Goal: Find specific page/section: Find specific page/section

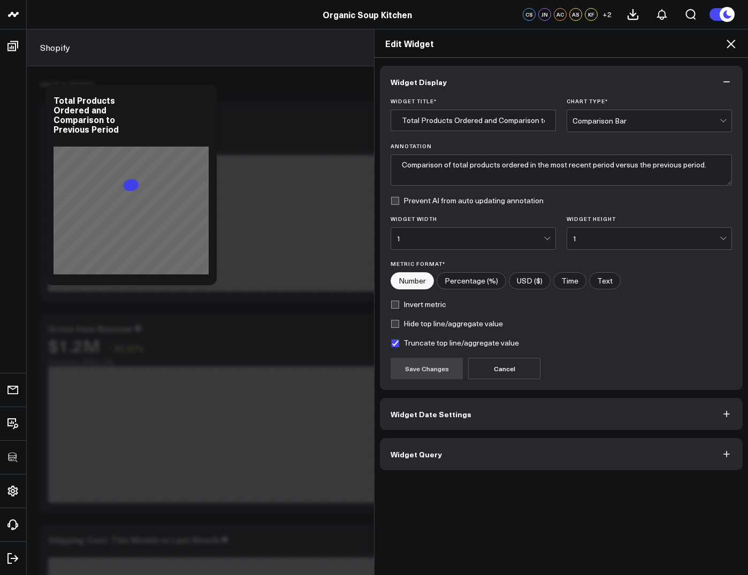
click at [729, 48] on icon at bounding box center [730, 43] width 13 height 13
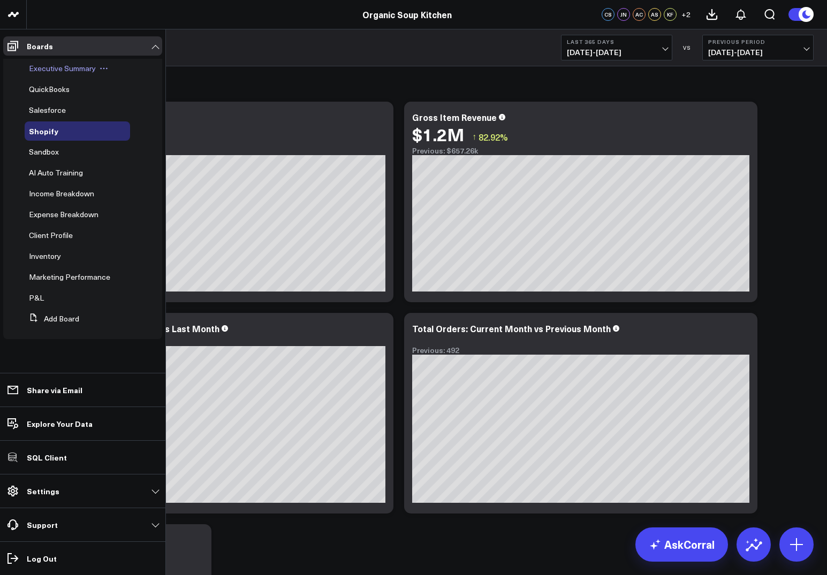
click at [41, 66] on span "Executive Summary" at bounding box center [62, 68] width 67 height 10
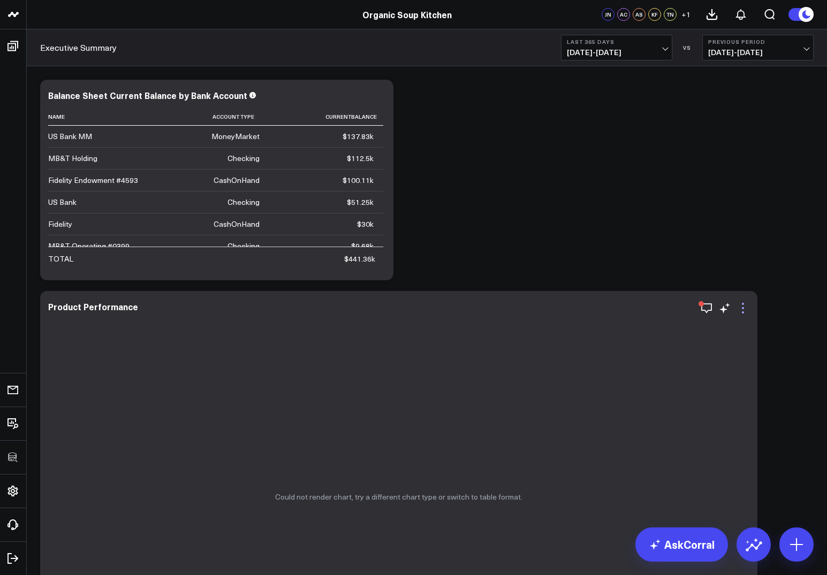
click at [738, 307] on icon at bounding box center [742, 308] width 13 height 13
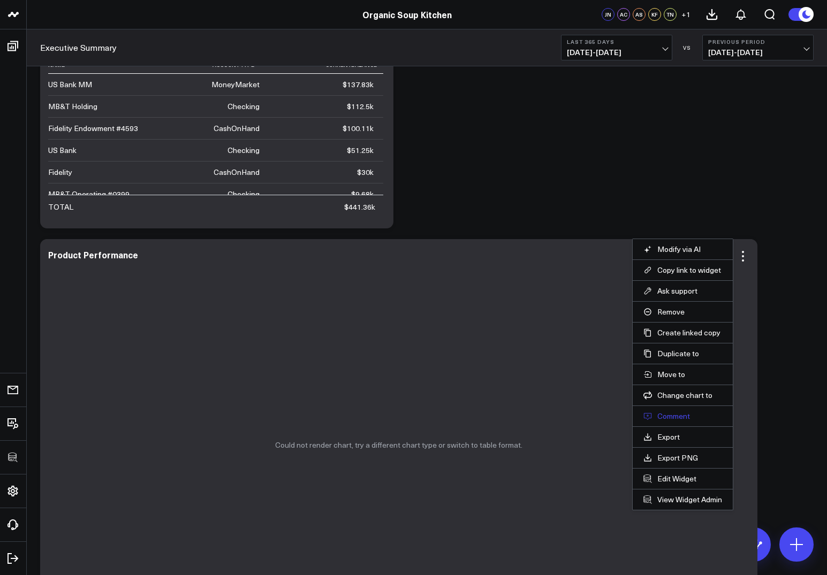
scroll to position [87, 0]
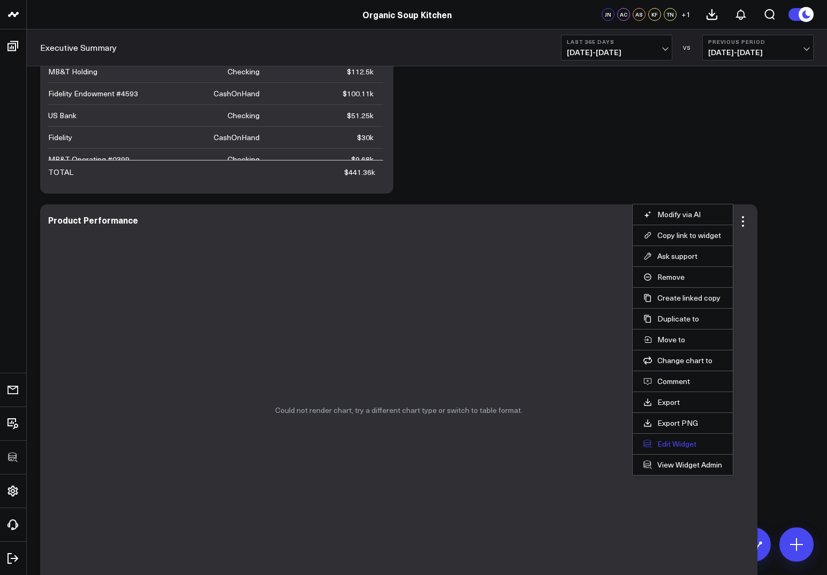
click at [673, 442] on button "Edit Widget" at bounding box center [682, 444] width 79 height 10
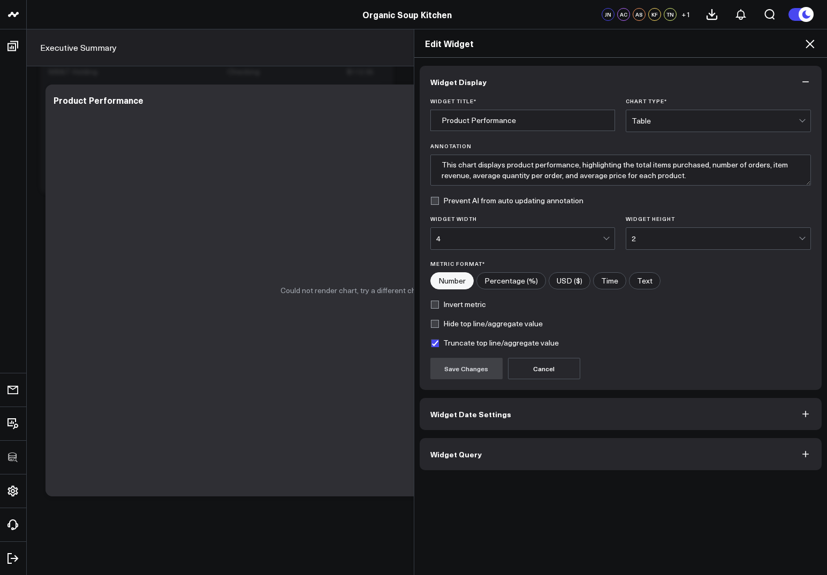
click at [505, 445] on button "Widget Query" at bounding box center [620, 454] width 402 height 32
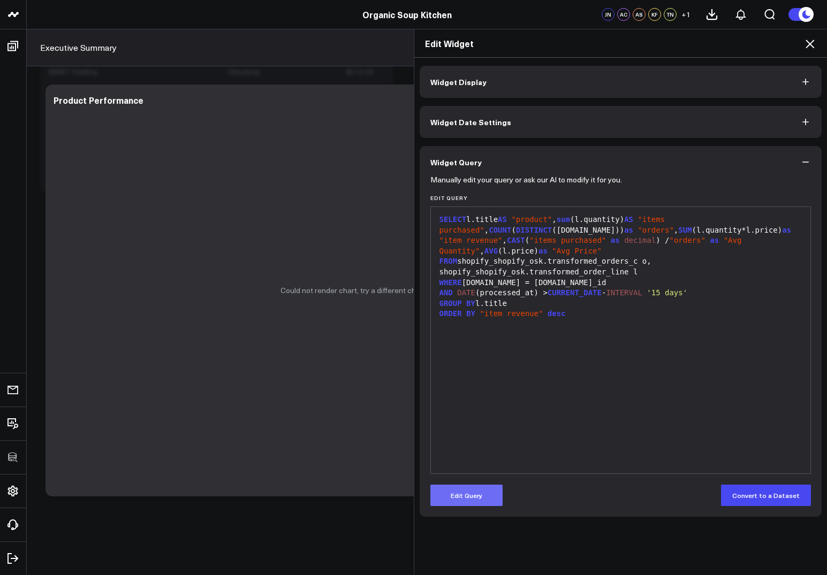
click at [480, 493] on button "Edit Query" at bounding box center [466, 495] width 72 height 21
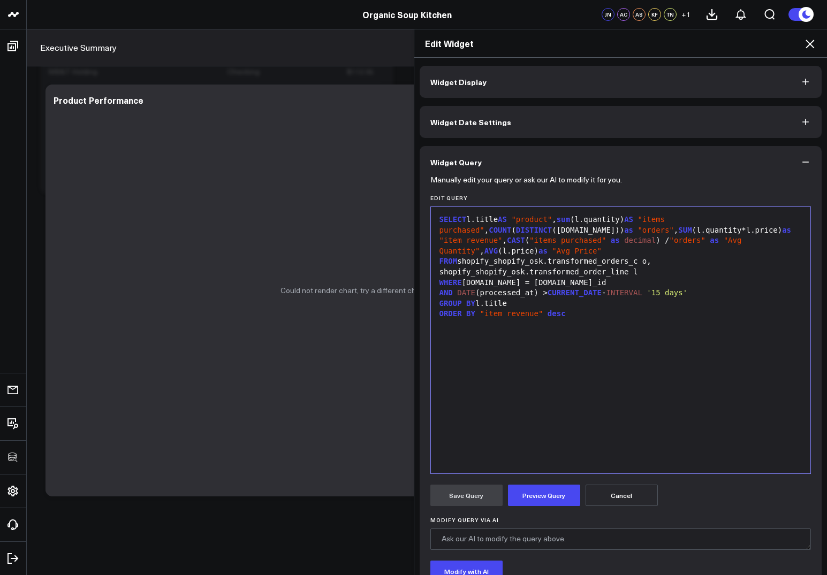
click at [630, 271] on div "FROM shopify_shopify_osk.transformed_orders_c o, shopify_shopify_osk.transforme…" at bounding box center [620, 266] width 369 height 21
click at [543, 498] on button "Preview Query" at bounding box center [544, 495] width 72 height 21
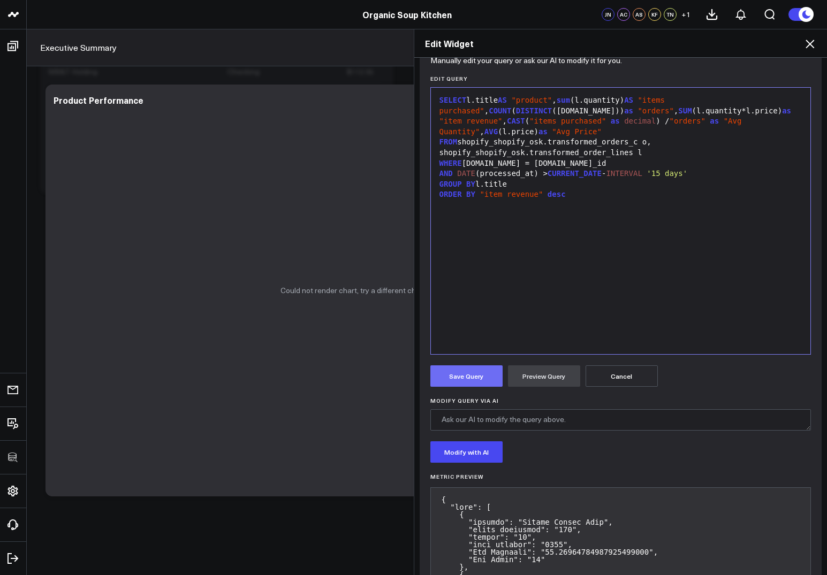
click at [447, 380] on button "Save Query" at bounding box center [466, 375] width 72 height 21
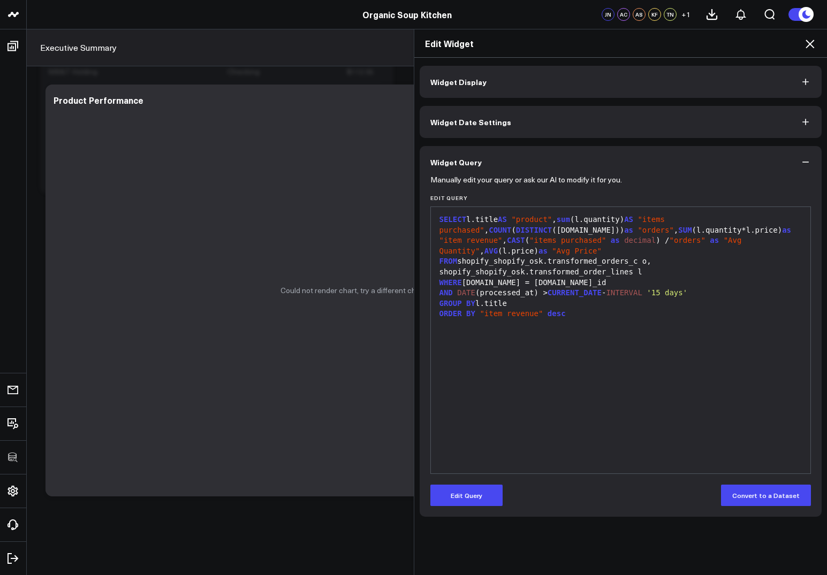
scroll to position [0, 0]
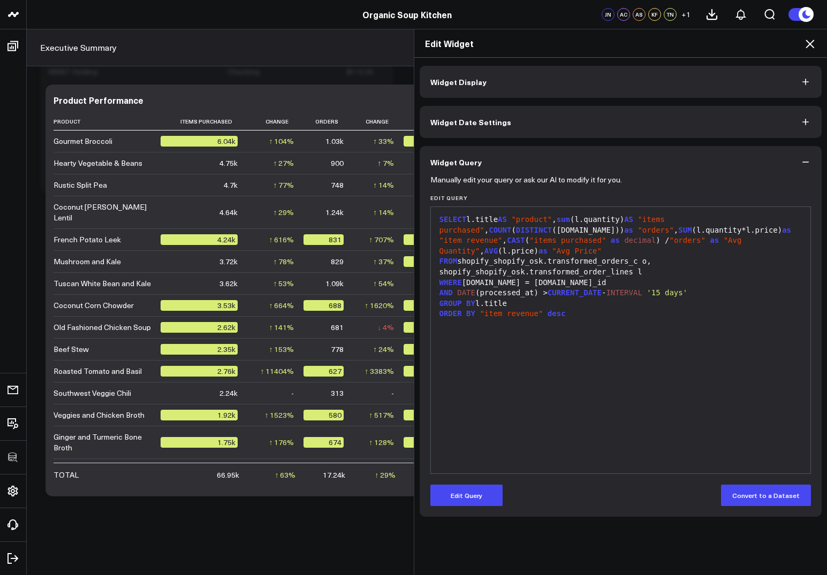
click at [747, 40] on icon at bounding box center [809, 43] width 13 height 13
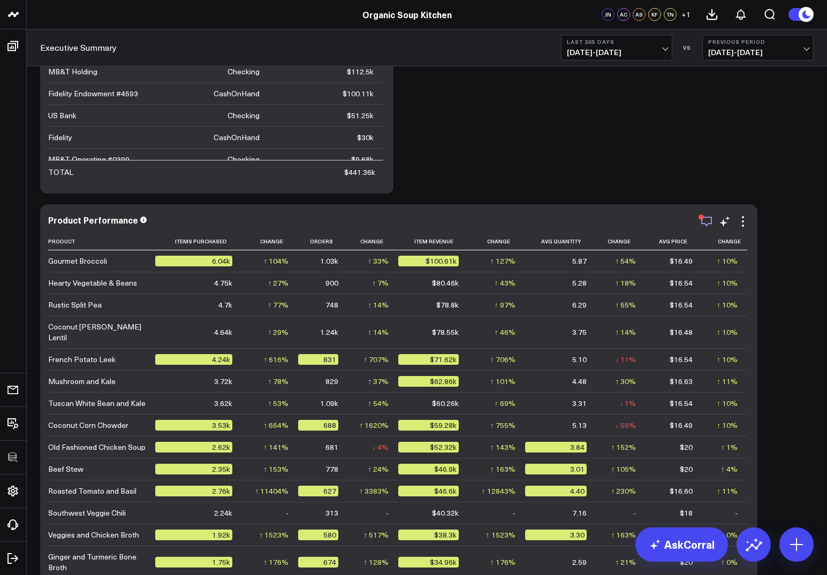
click at [709, 225] on icon "button" at bounding box center [706, 221] width 13 height 13
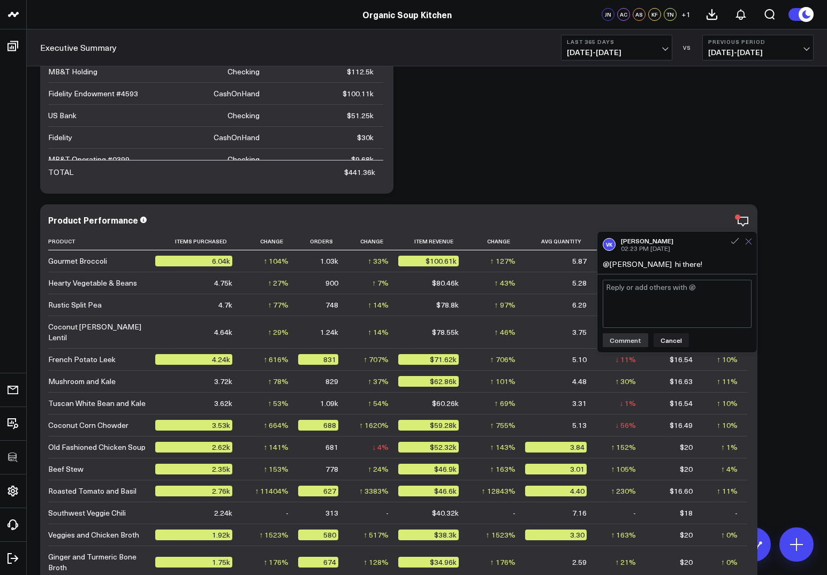
click at [747, 241] on icon at bounding box center [748, 242] width 6 height 6
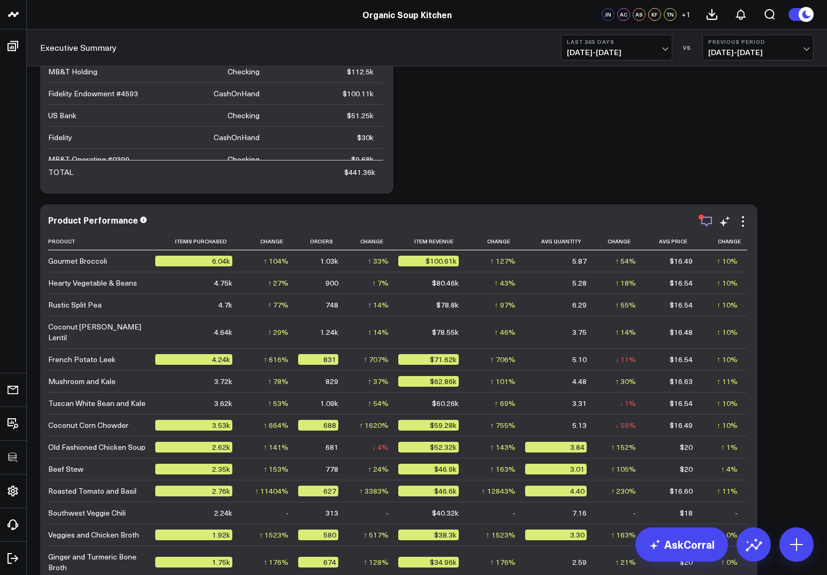
click at [709, 221] on icon "button" at bounding box center [706, 221] width 13 height 13
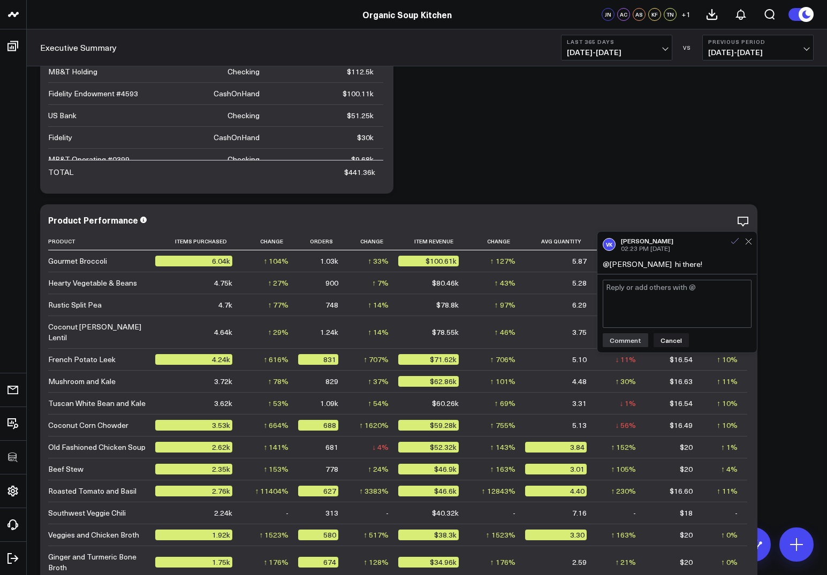
click at [733, 243] on icon at bounding box center [734, 241] width 7 height 6
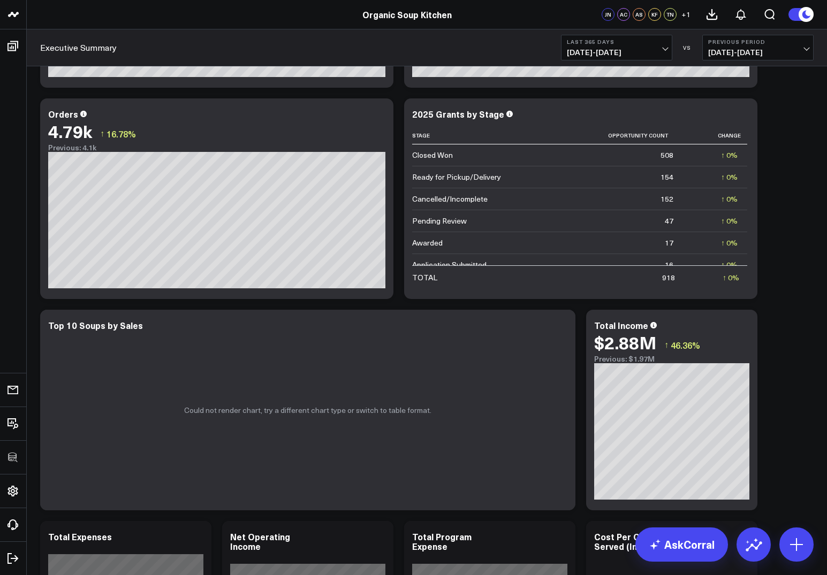
scroll to position [951, 0]
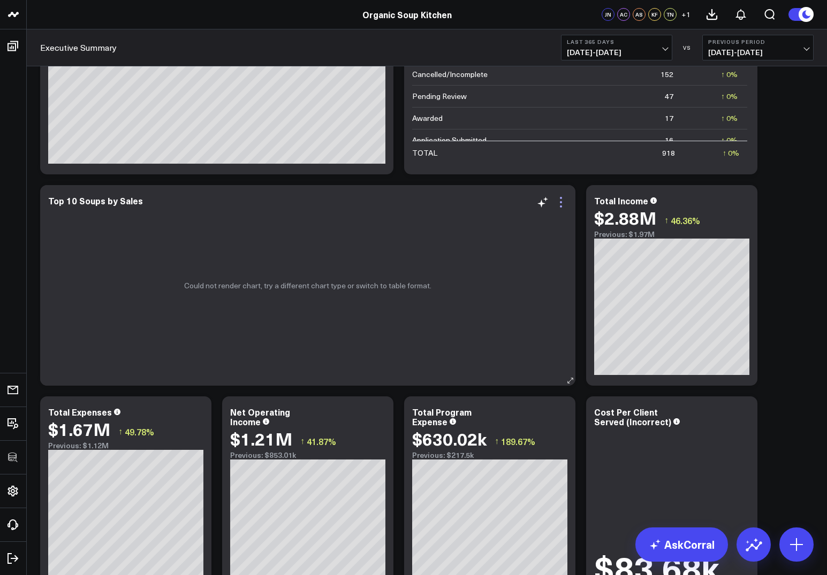
click at [559, 204] on icon at bounding box center [560, 202] width 13 height 13
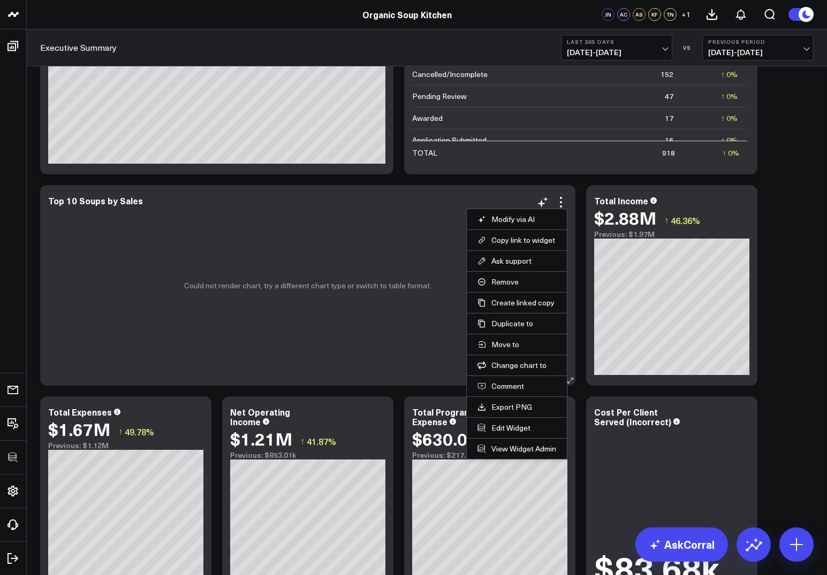
click at [499, 434] on li "Edit Widget" at bounding box center [517, 427] width 100 height 21
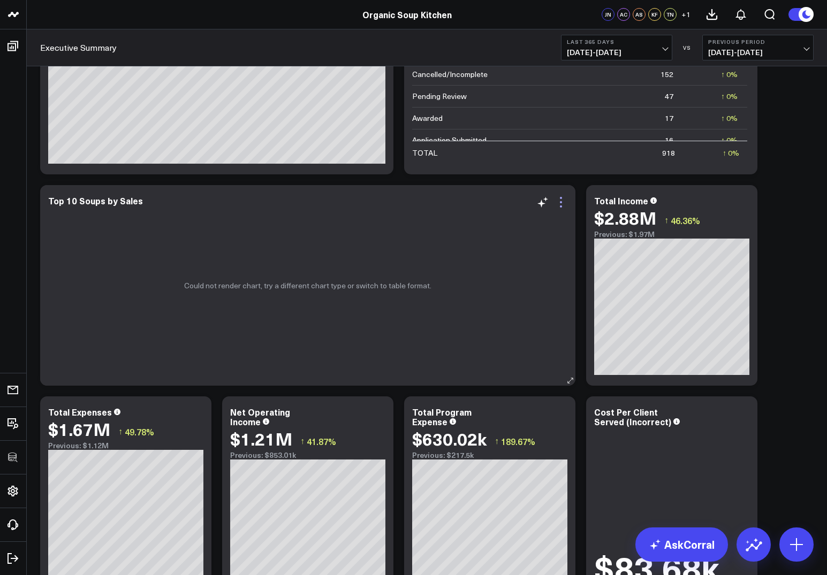
click at [564, 198] on icon at bounding box center [560, 202] width 13 height 13
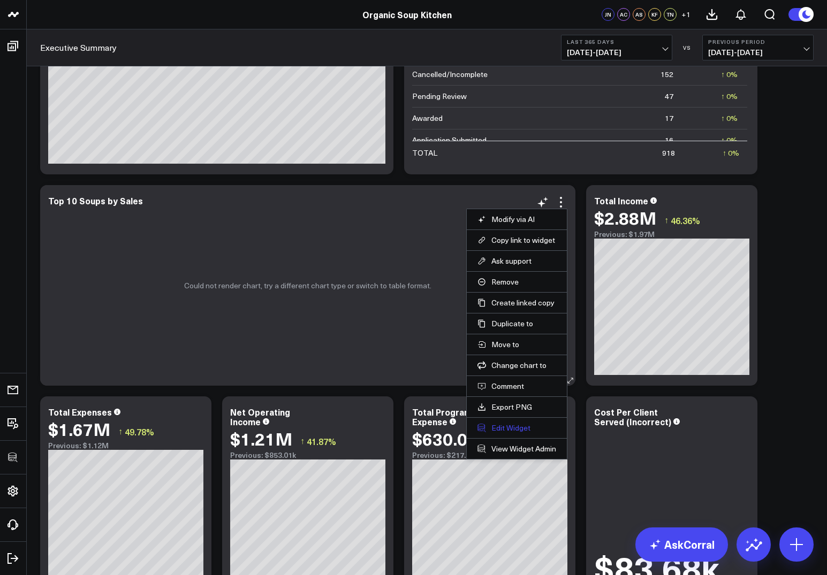
click at [502, 423] on button "Edit Widget" at bounding box center [516, 428] width 79 height 10
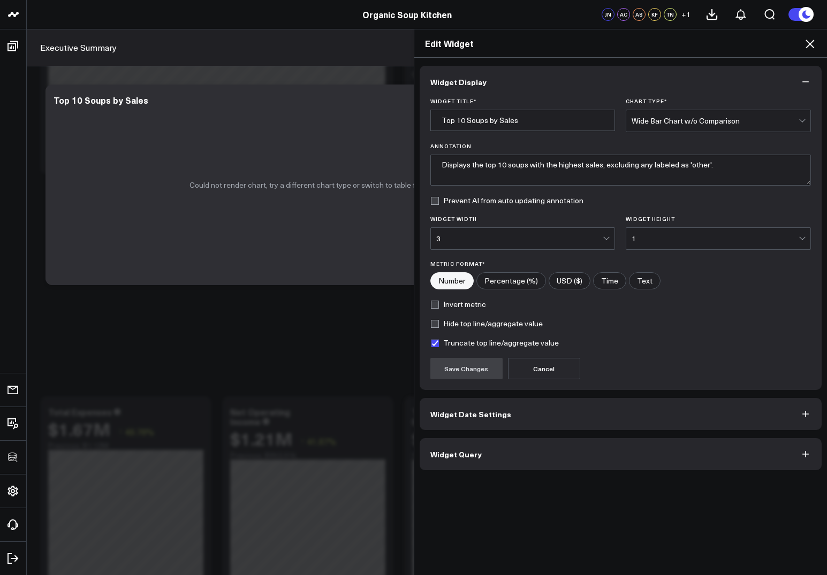
click at [506, 455] on button "Widget Query" at bounding box center [620, 454] width 402 height 32
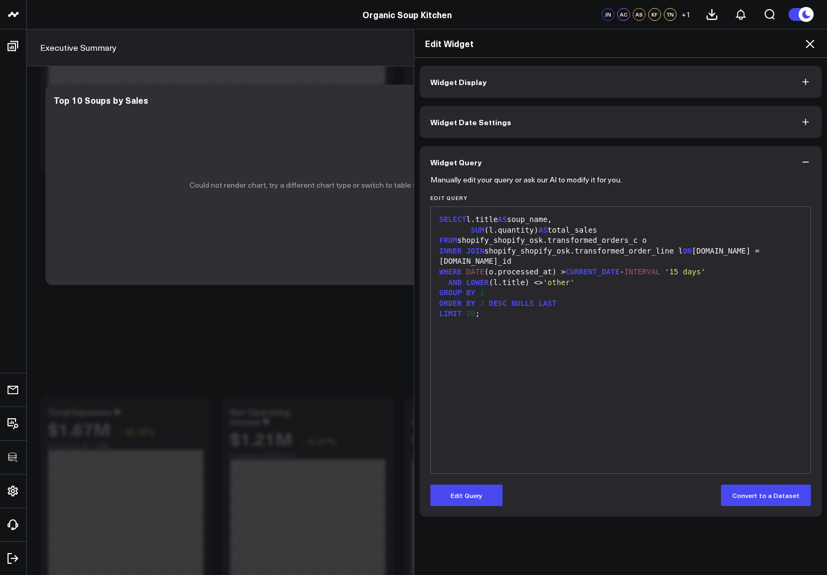
click at [676, 250] on div "INNER JOIN shopify_shopify_osk.transformed_order_line l ON [DOMAIN_NAME] = [DOM…" at bounding box center [620, 256] width 369 height 21
click at [473, 493] on button "Edit Query" at bounding box center [466, 495] width 72 height 21
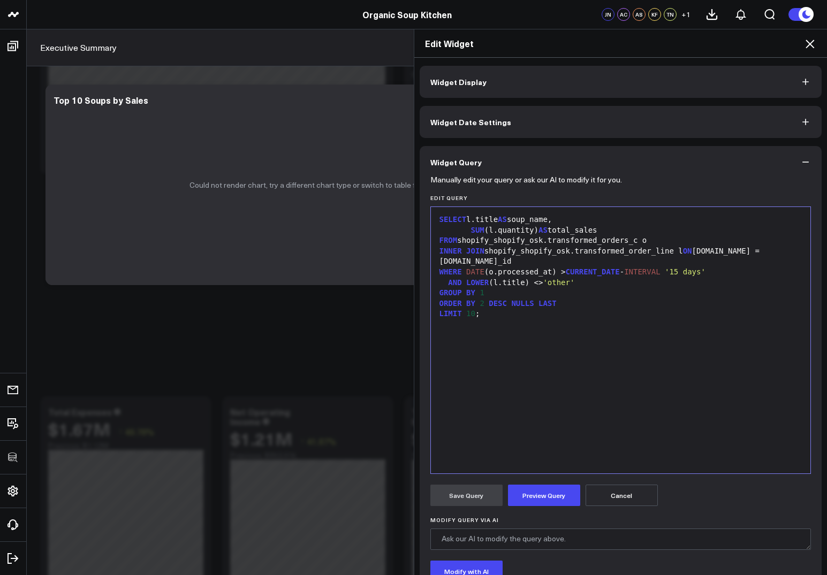
click at [676, 250] on div "INNER JOIN shopify_shopify_osk.transformed_order_line l ON [DOMAIN_NAME] = [DOM…" at bounding box center [620, 256] width 369 height 21
click at [523, 494] on button "Preview Query" at bounding box center [544, 495] width 72 height 21
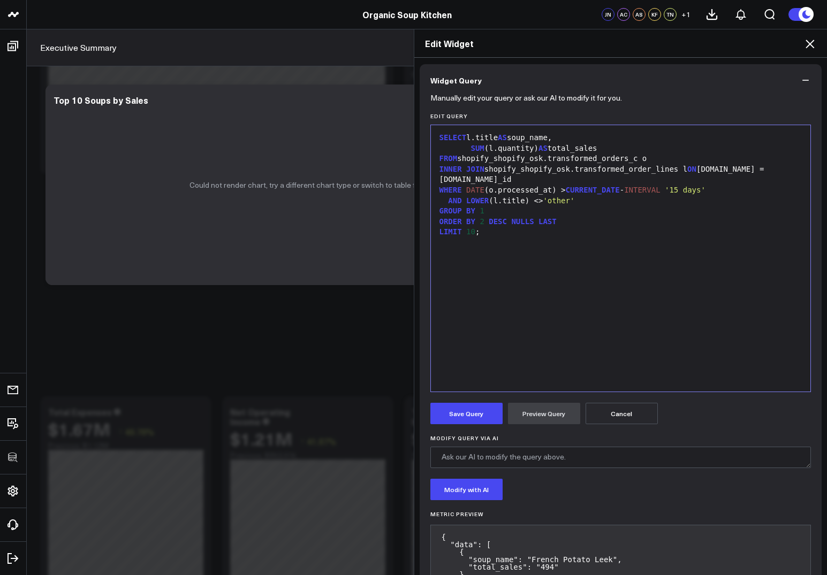
click at [460, 400] on form "Manually edit your query or ask our AI to modify it for you. Edit Query 9 1 2 3…" at bounding box center [620, 487] width 381 height 783
click at [462, 414] on button "Save Query" at bounding box center [466, 413] width 72 height 21
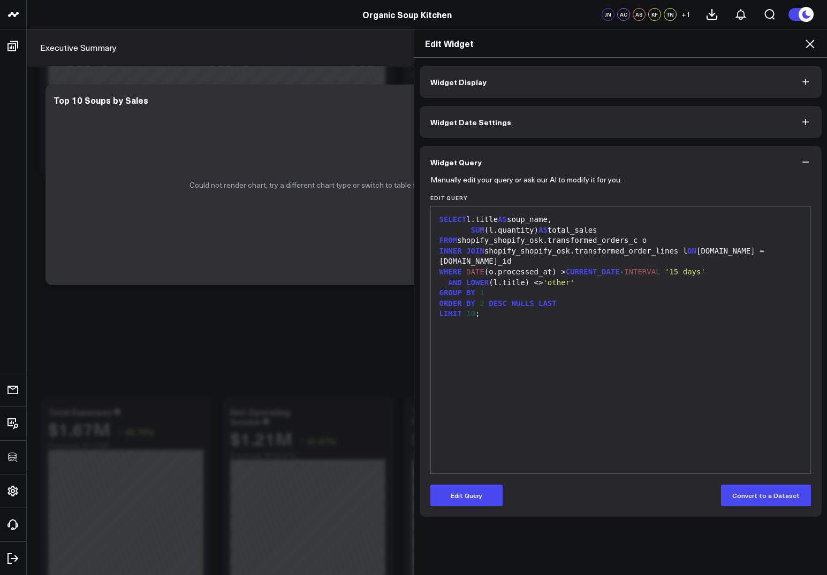
scroll to position [0, 0]
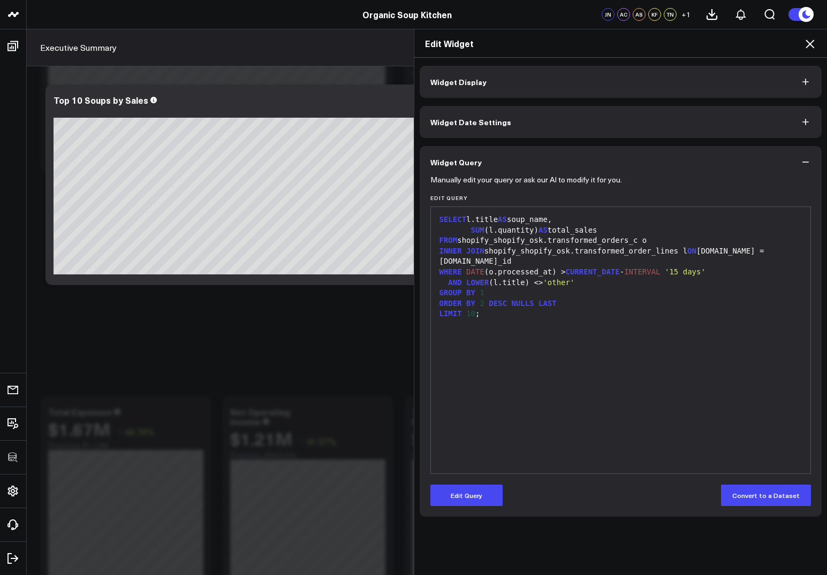
click at [747, 44] on icon at bounding box center [809, 43] width 13 height 13
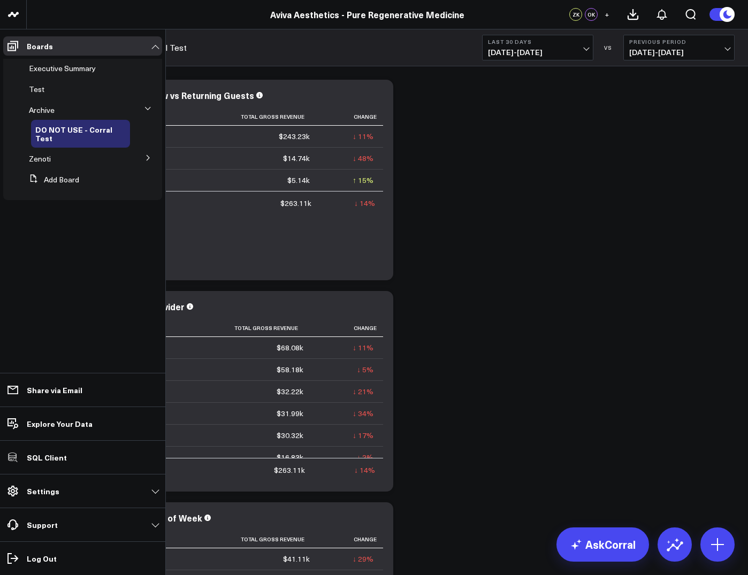
click at [148, 154] on button at bounding box center [148, 157] width 28 height 16
click at [56, 150] on span "Accrual Revenue" at bounding box center [64, 150] width 58 height 10
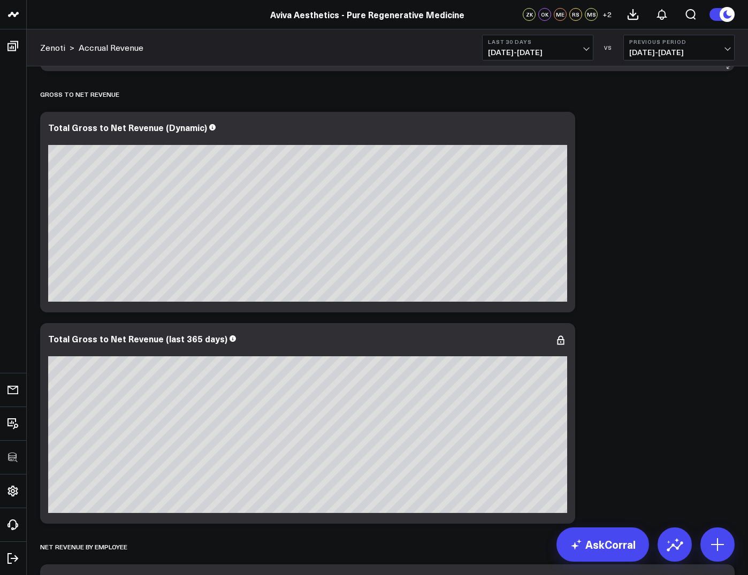
scroll to position [295, 0]
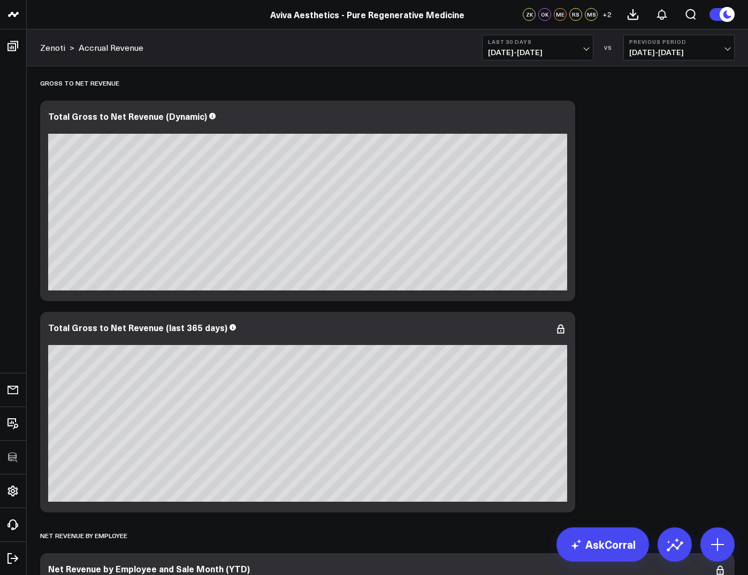
click at [554, 51] on span "08/17/25 - 09/15/25" at bounding box center [538, 52] width 100 height 9
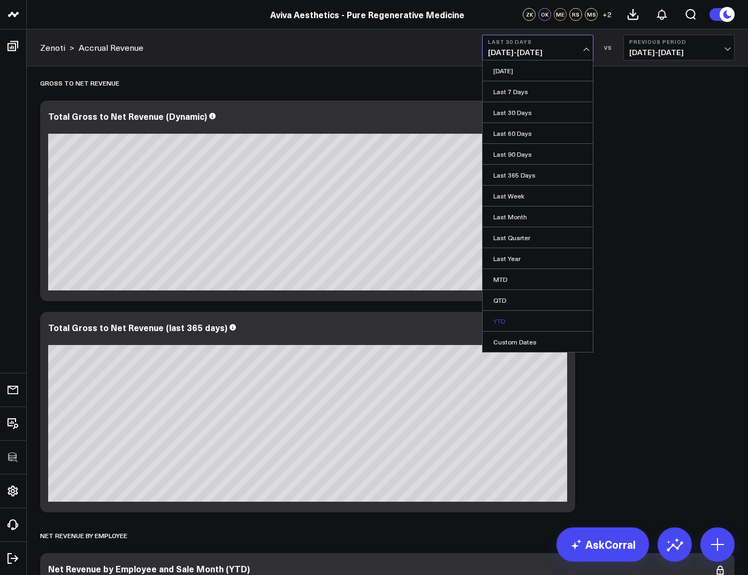
click at [515, 314] on link "YTD" at bounding box center [538, 321] width 110 height 20
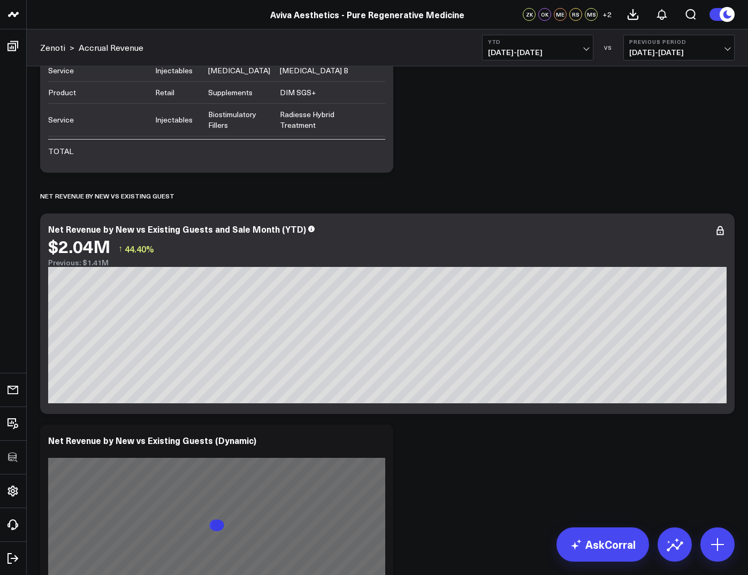
scroll to position [4923, 0]
